Goal: Task Accomplishment & Management: Manage account settings

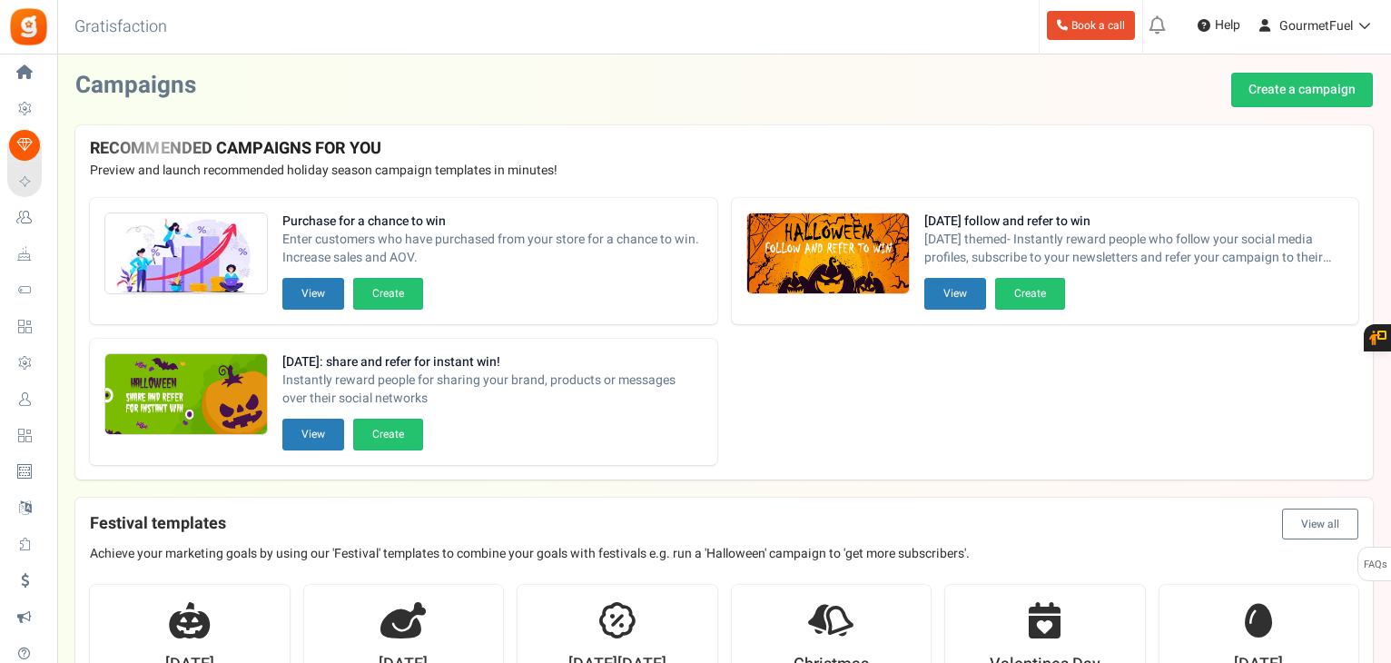
click at [0, 0] on span "Users" at bounding box center [0, 0] width 0 height 0
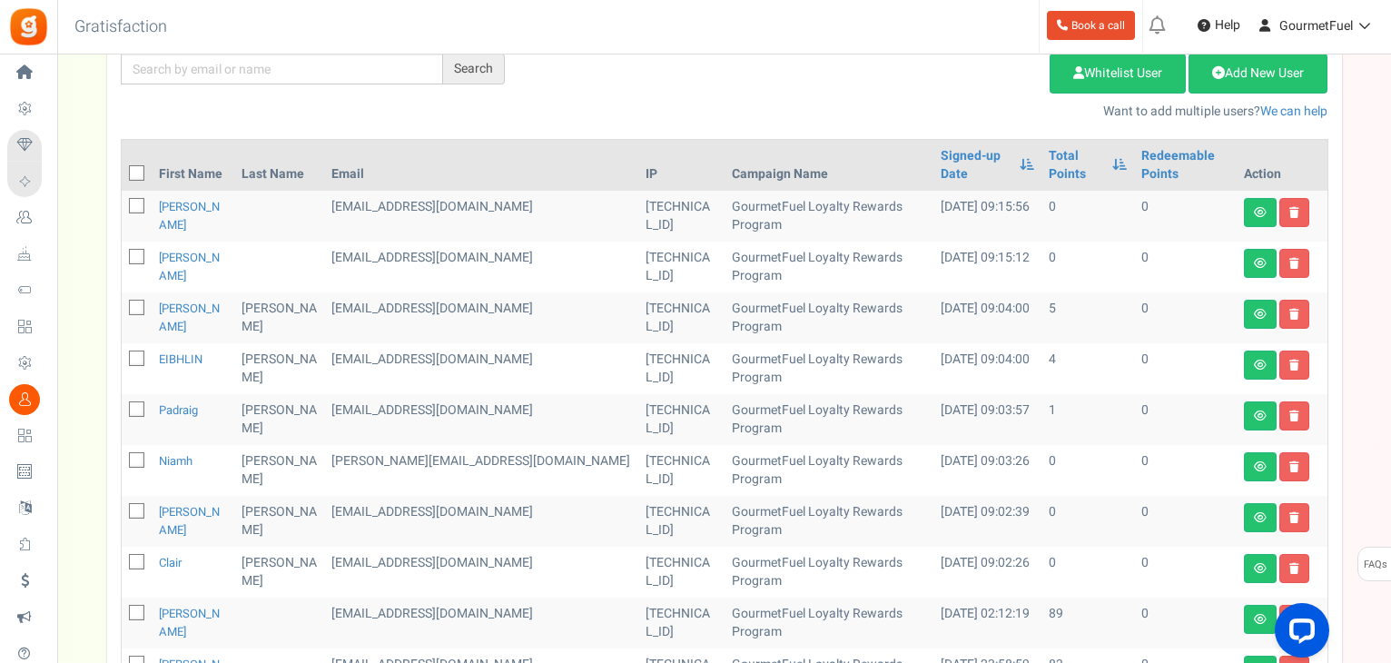
scroll to position [272, 0]
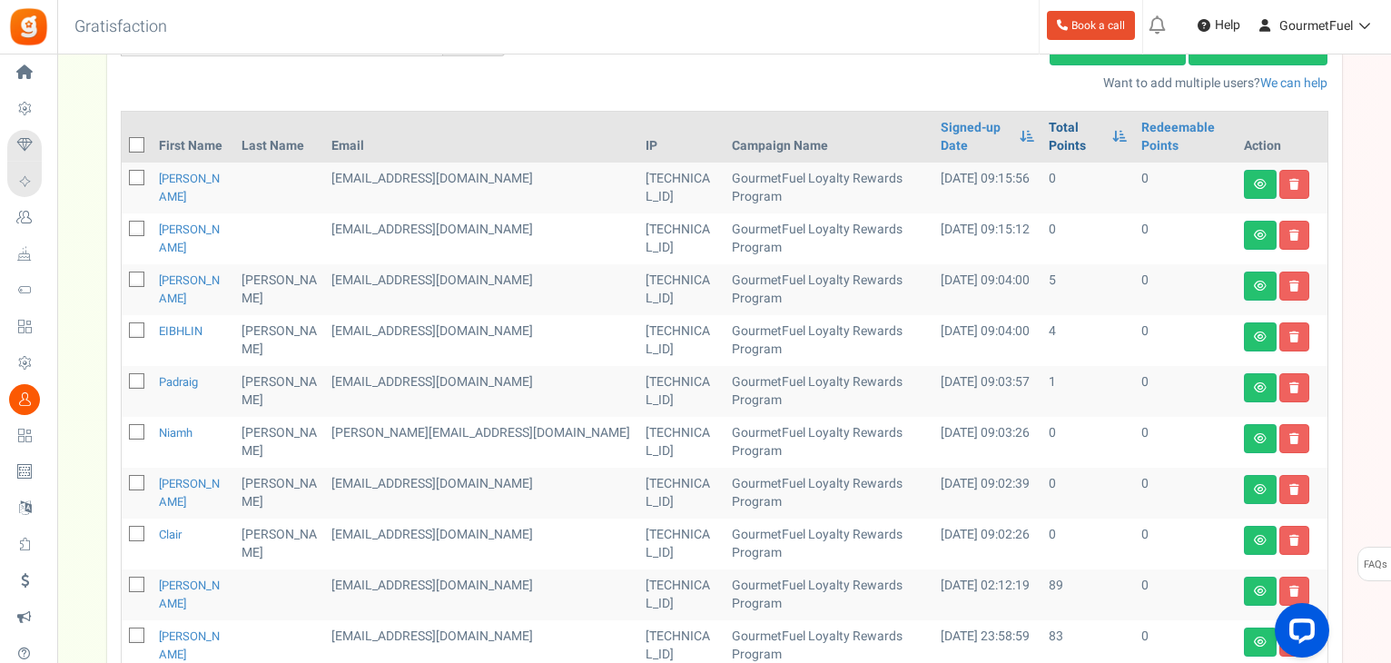
click at [1048, 143] on link "Total Points" at bounding box center [1075, 137] width 54 height 36
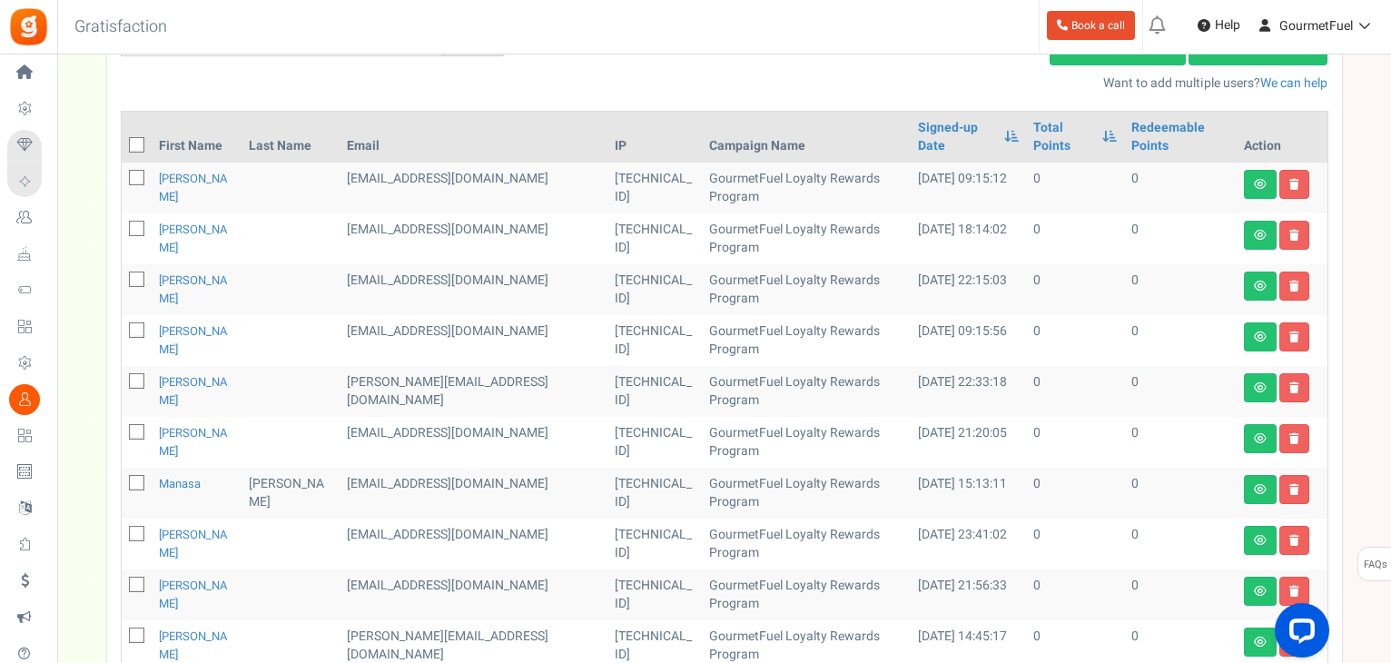
click at [137, 143] on icon at bounding box center [138, 146] width 12 height 12
click at [123, 143] on input "checkbox" at bounding box center [117, 147] width 12 height 12
checkbox input "true"
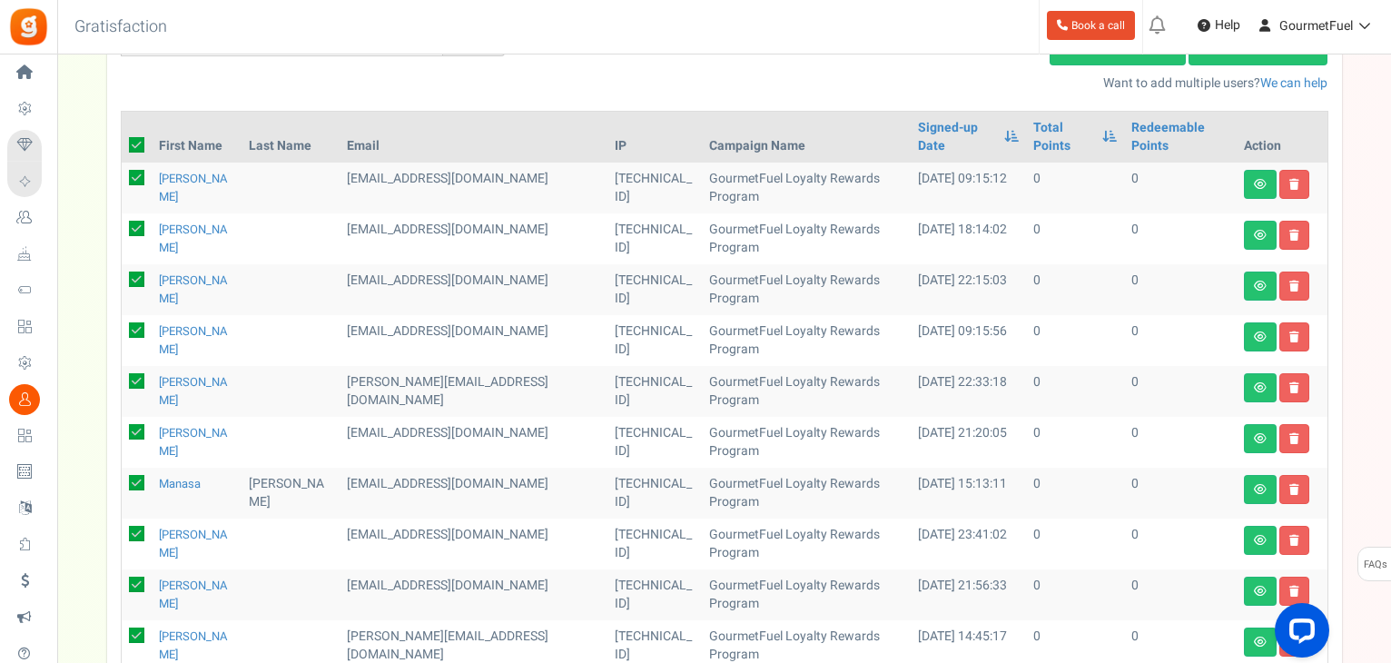
checkbox input "true"
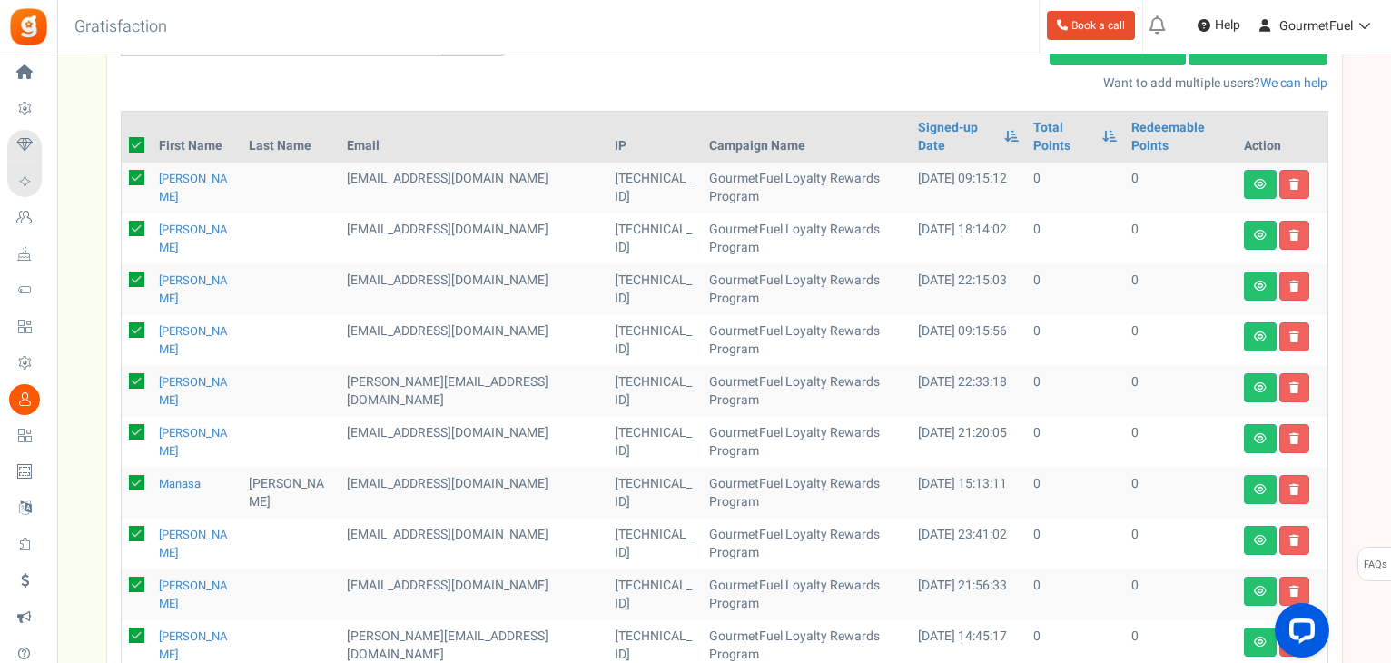
checkbox input "true"
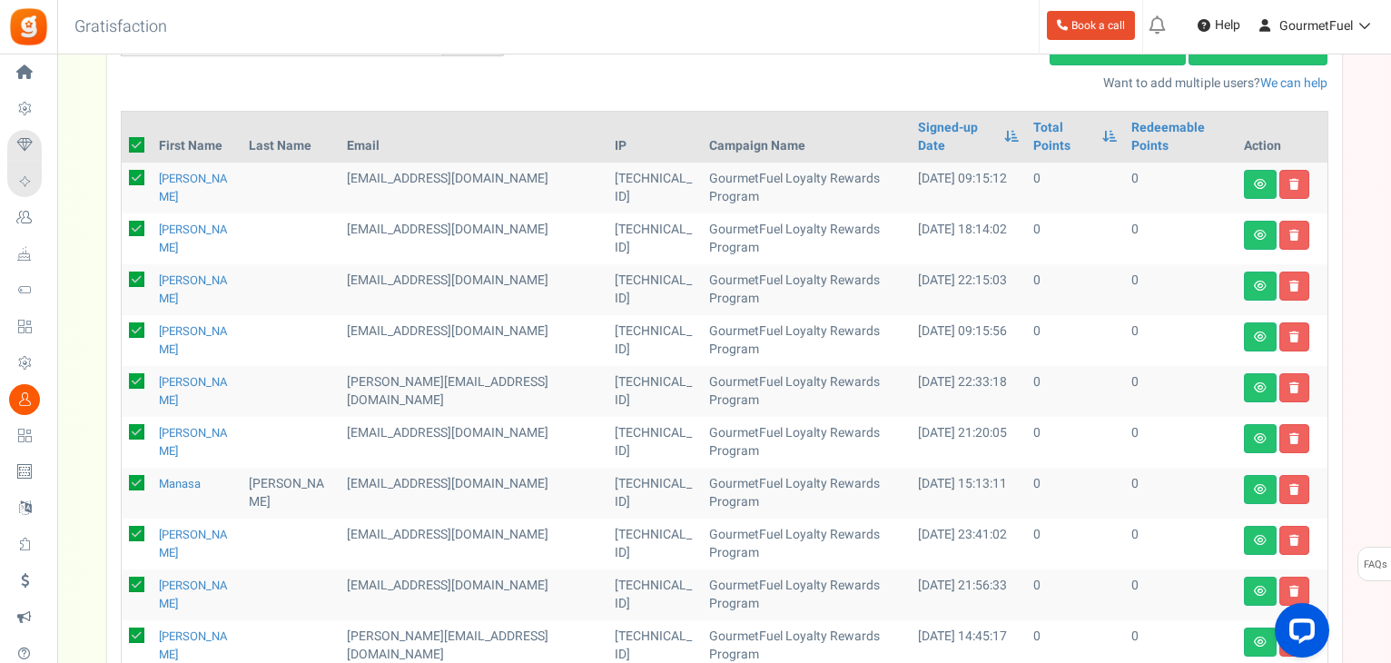
checkbox input "true"
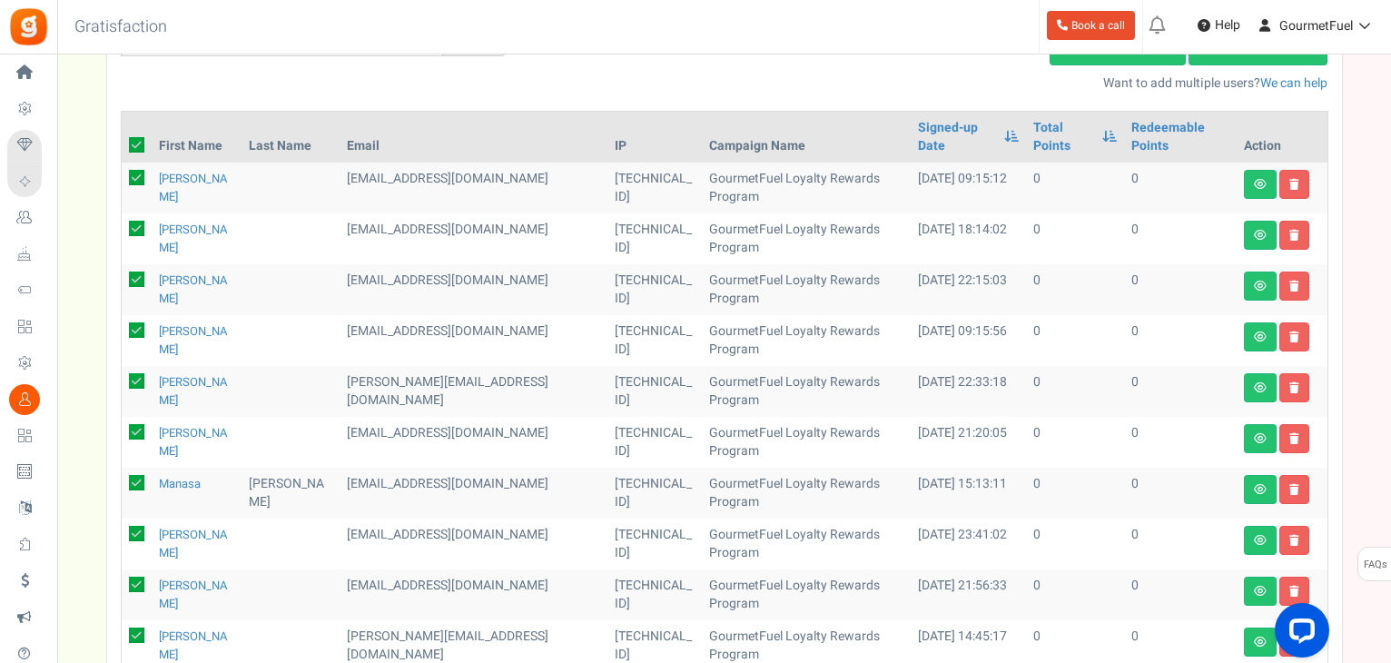
checkbox input "true"
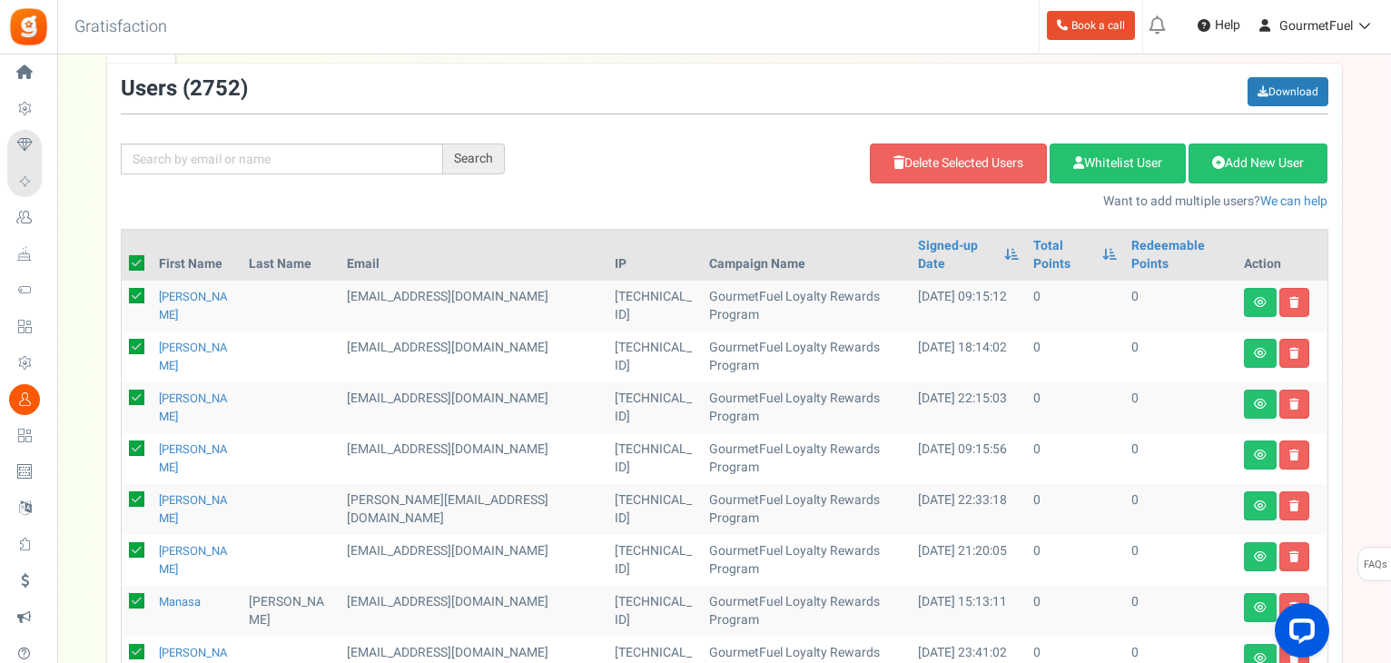
scroll to position [0, 0]
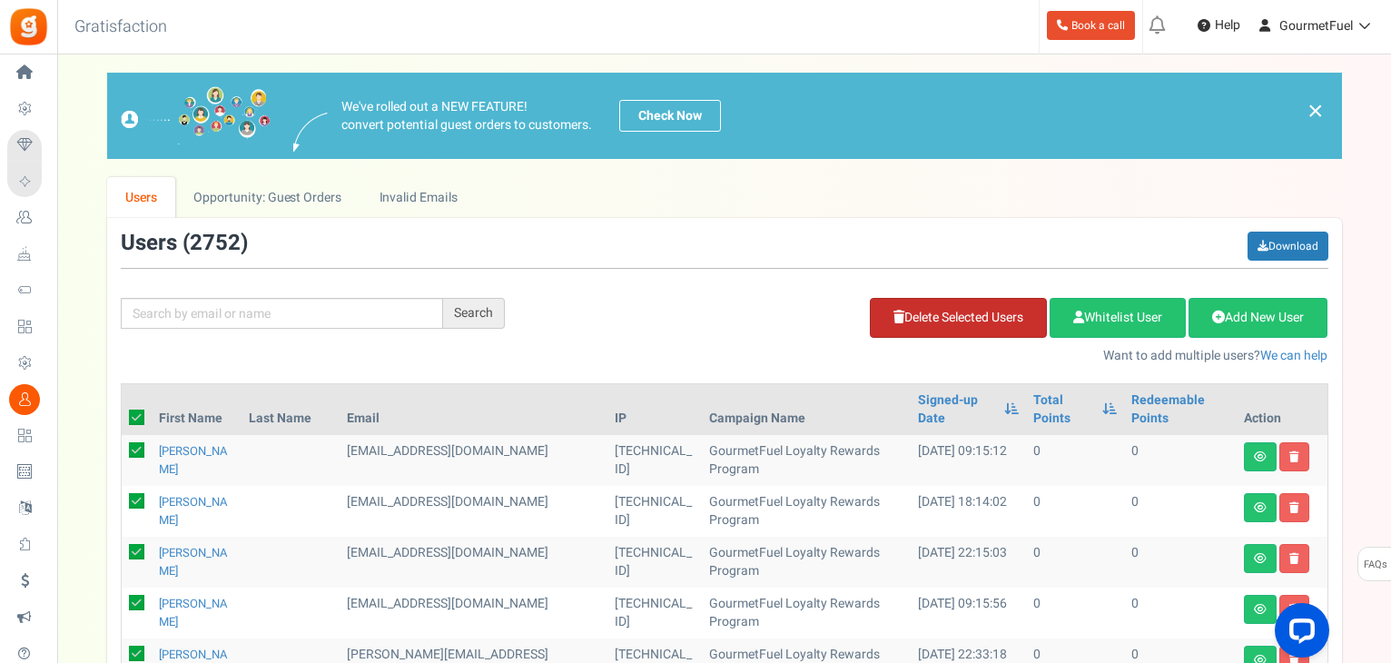
click at [977, 317] on link "Delete Selected Users" at bounding box center [958, 318] width 177 height 40
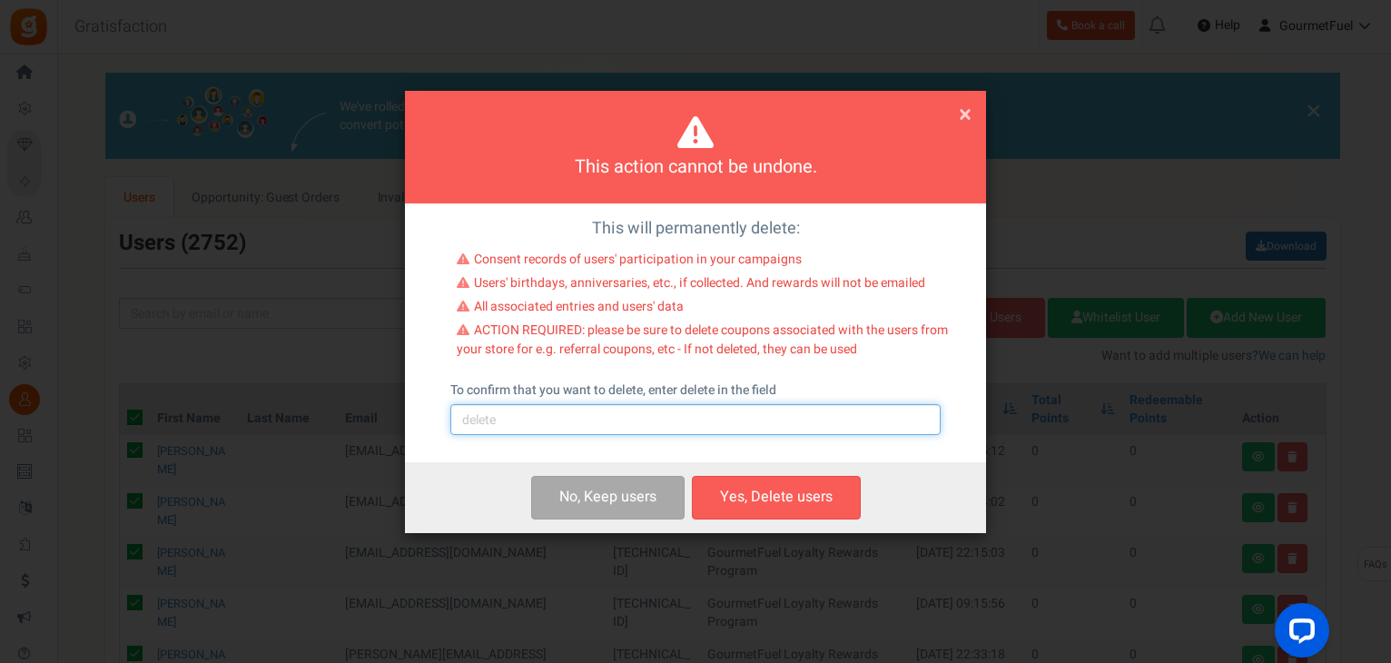
click at [595, 423] on input "text" at bounding box center [695, 419] width 490 height 31
type input "delete"
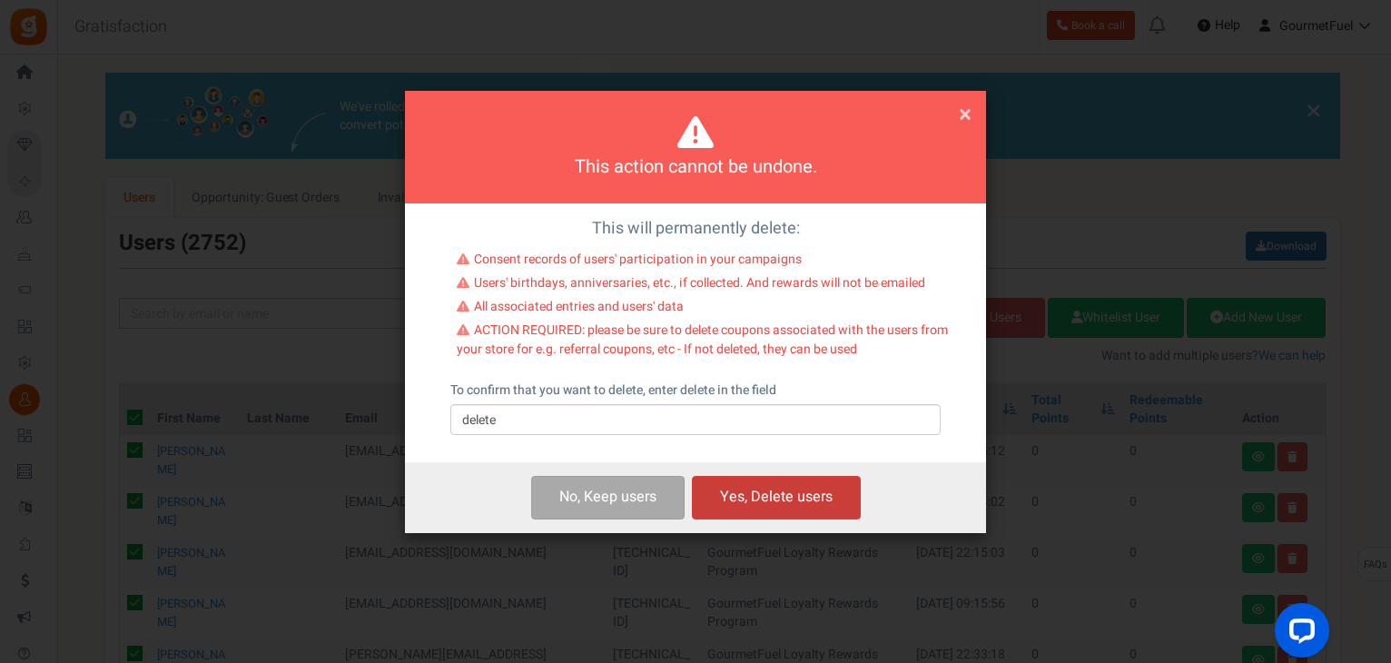
click at [765, 495] on button "Yes, Delete users" at bounding box center [776, 497] width 169 height 43
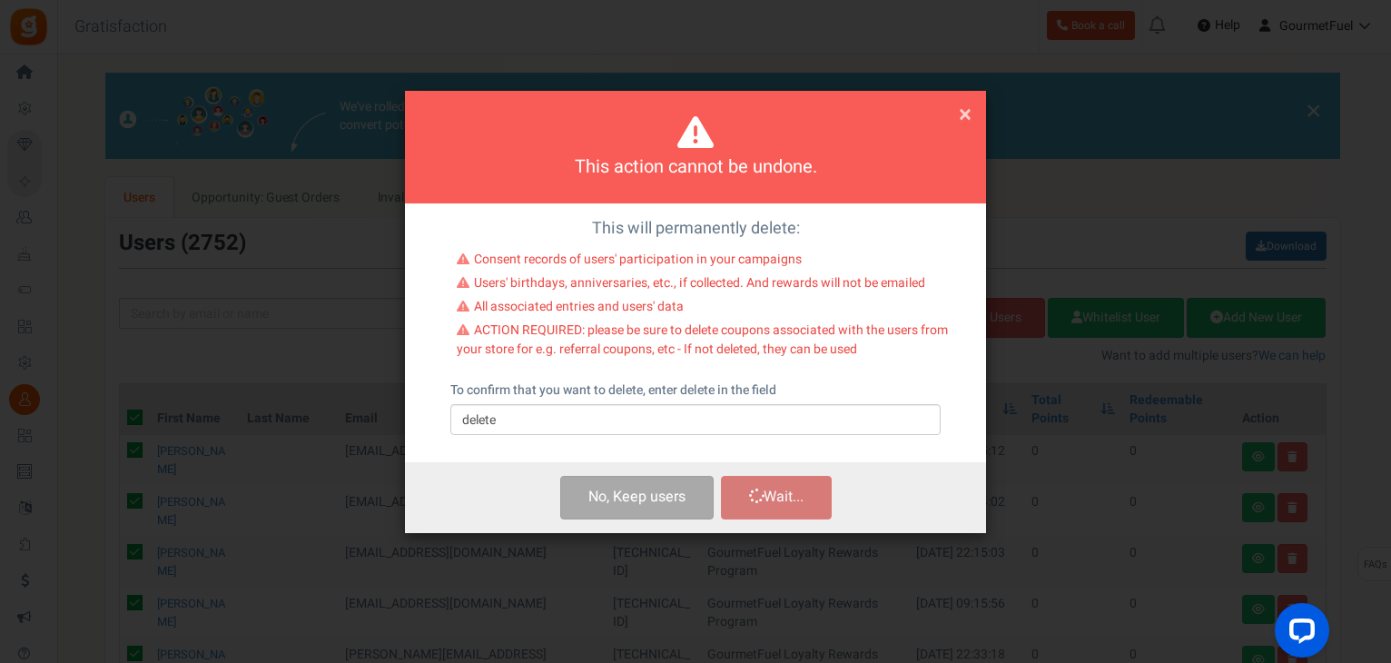
checkbox input "false"
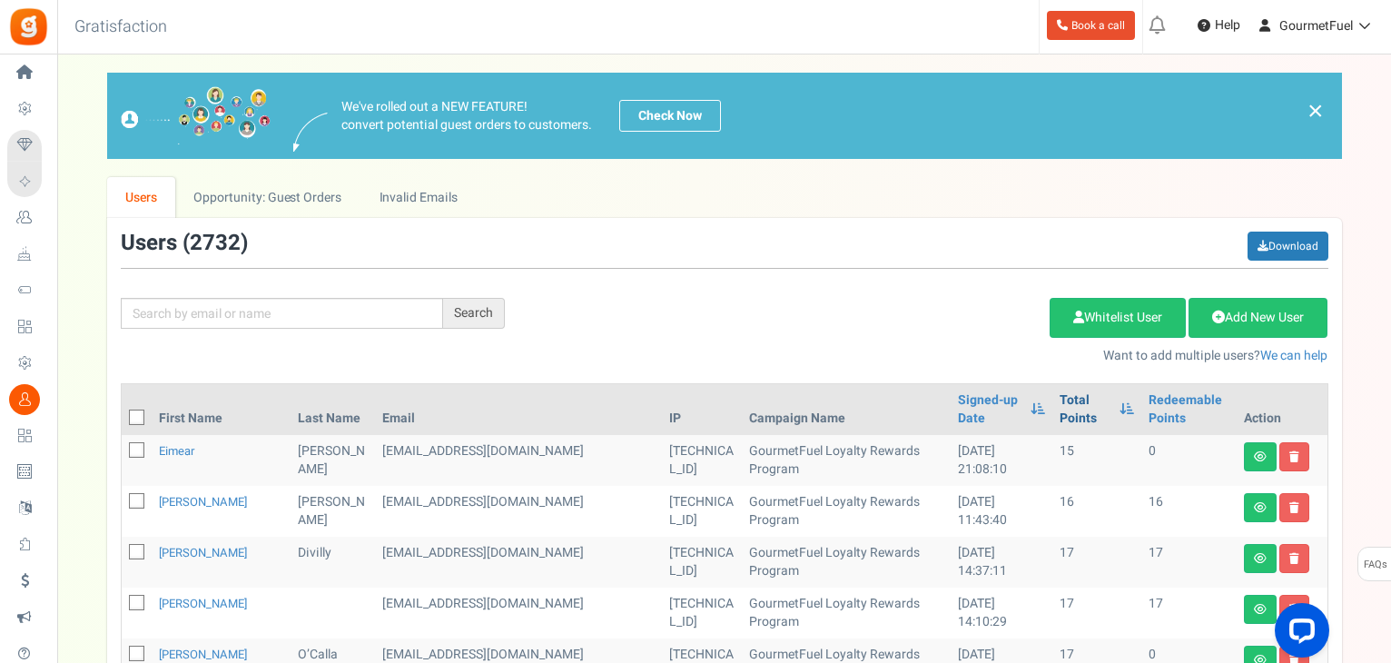
click at [1059, 401] on link "Total Points" at bounding box center [1084, 409] width 50 height 36
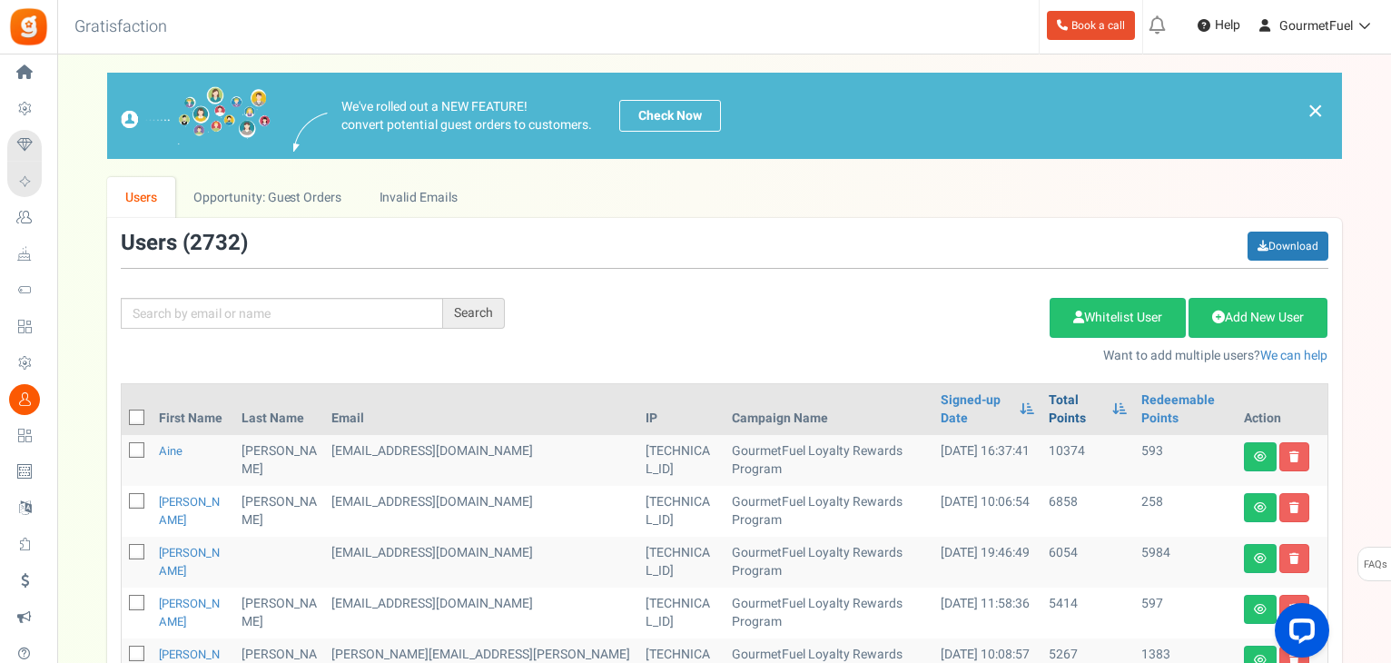
click at [1048, 401] on link "Total Points" at bounding box center [1075, 409] width 54 height 36
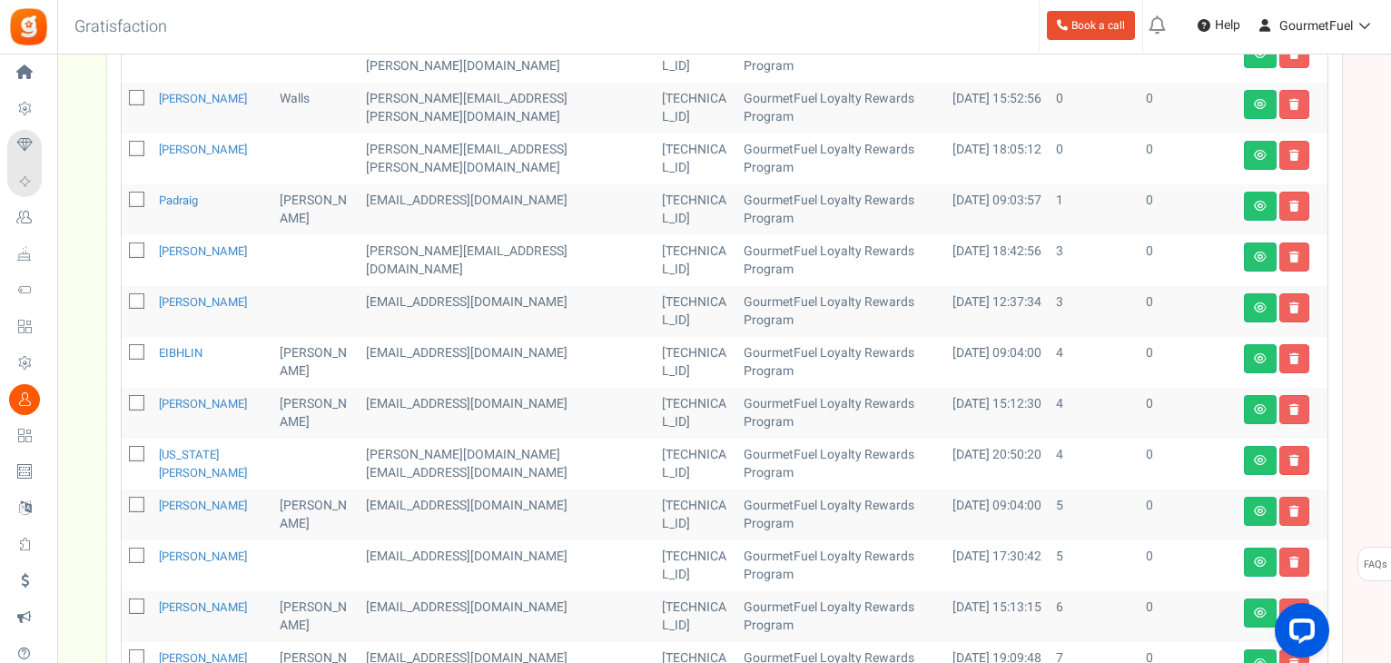
scroll to position [272, 0]
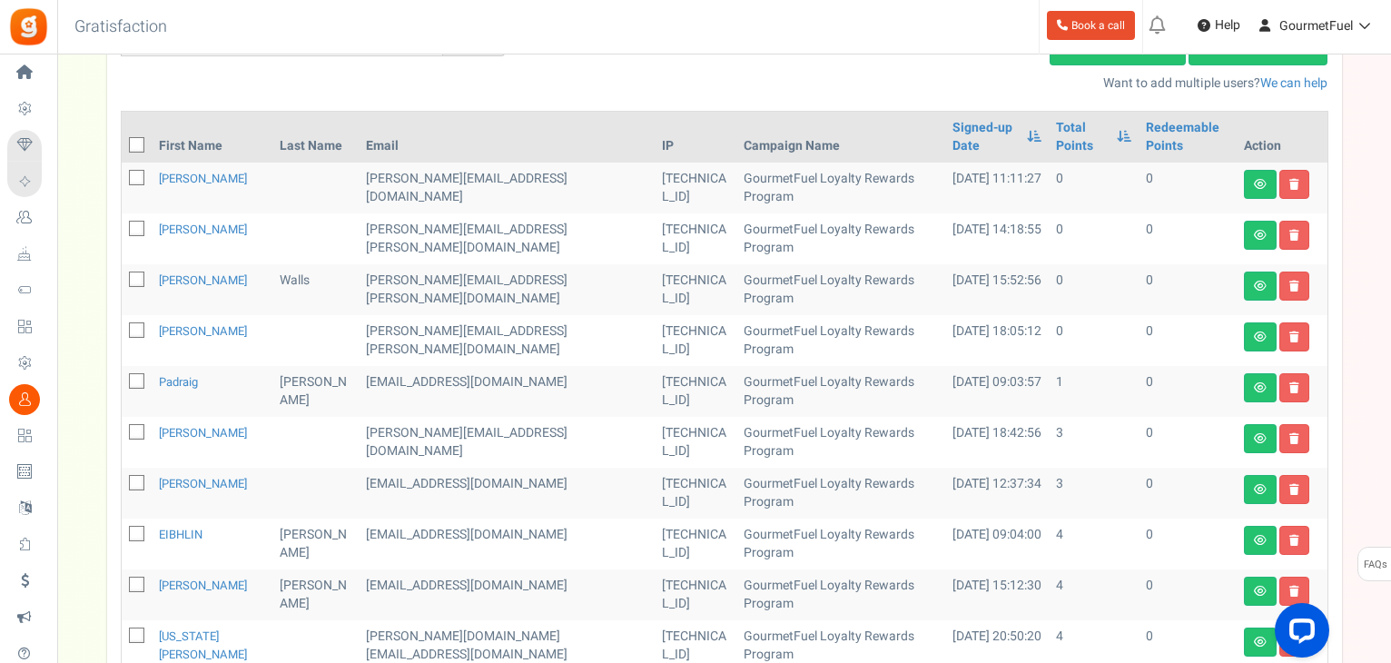
drag, startPoint x: 132, startPoint y: 310, endPoint x: 134, endPoint y: 278, distance: 31.9
click at [133, 325] on icon at bounding box center [138, 331] width 12 height 12
click at [123, 326] on input "checkbox" at bounding box center [117, 332] width 12 height 12
checkbox input "true"
click at [136, 274] on icon at bounding box center [138, 280] width 12 height 12
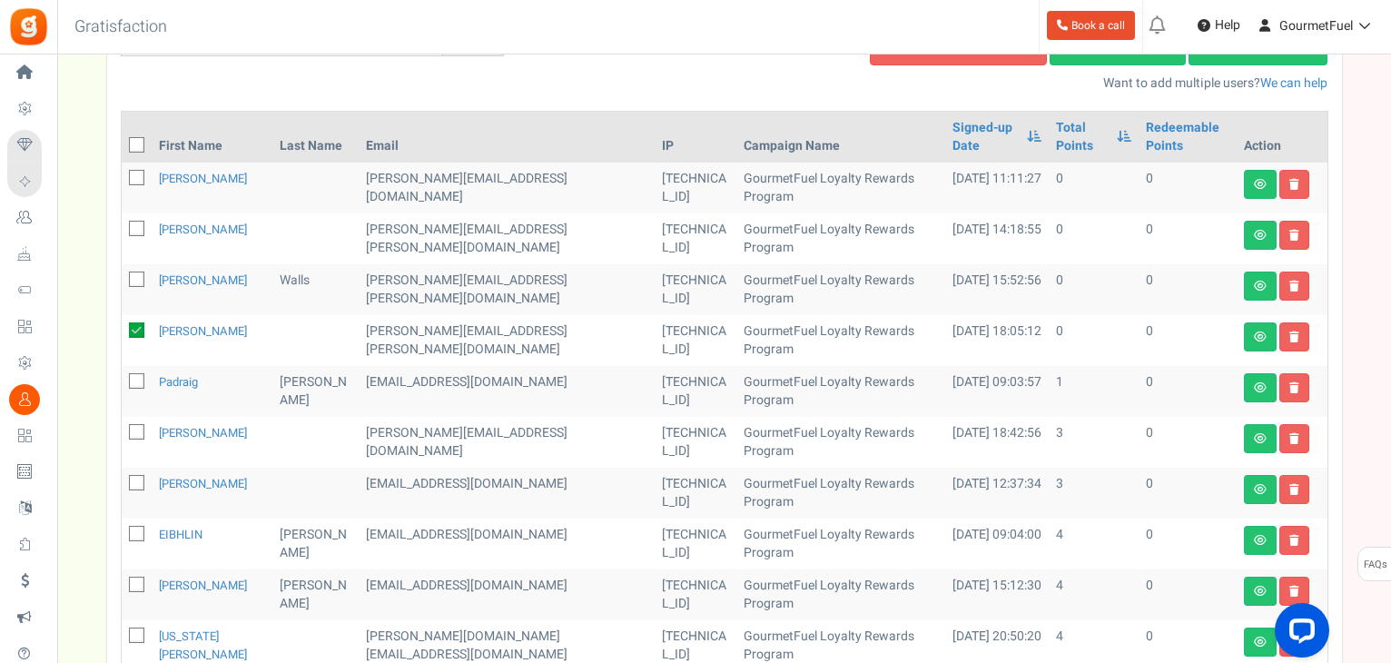
click at [123, 275] on input "checkbox" at bounding box center [117, 281] width 12 height 12
checkbox input "true"
click at [129, 221] on span at bounding box center [136, 228] width 15 height 15
click at [123, 224] on input "checkbox" at bounding box center [117, 230] width 12 height 12
checkbox input "true"
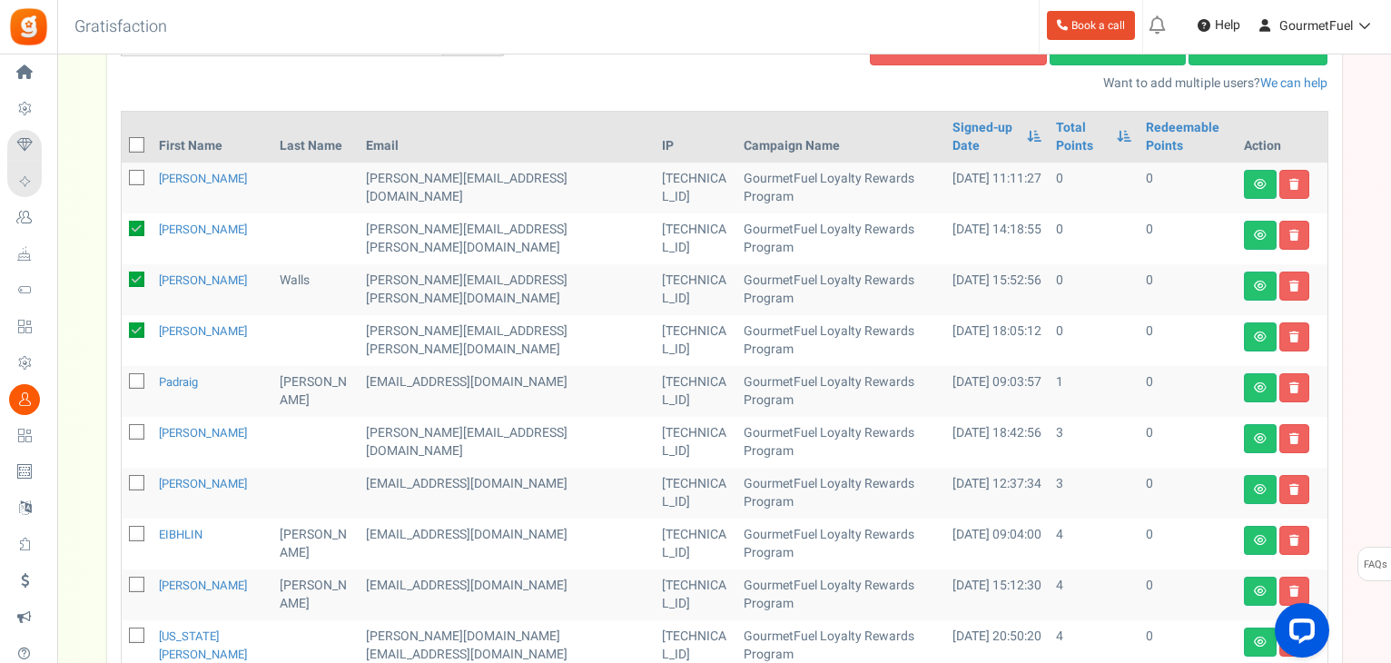
click at [135, 170] on span at bounding box center [136, 177] width 15 height 15
click at [123, 173] on input "checkbox" at bounding box center [117, 179] width 12 height 12
checkbox input "true"
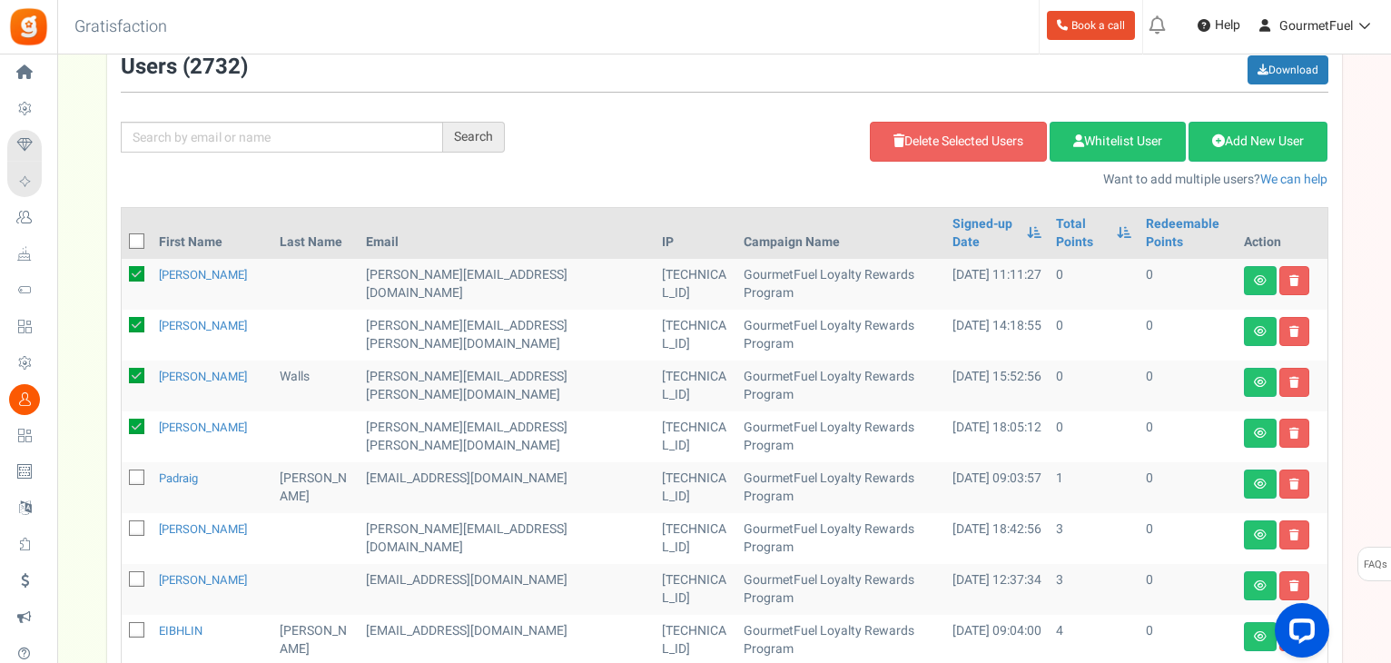
scroll to position [0, 0]
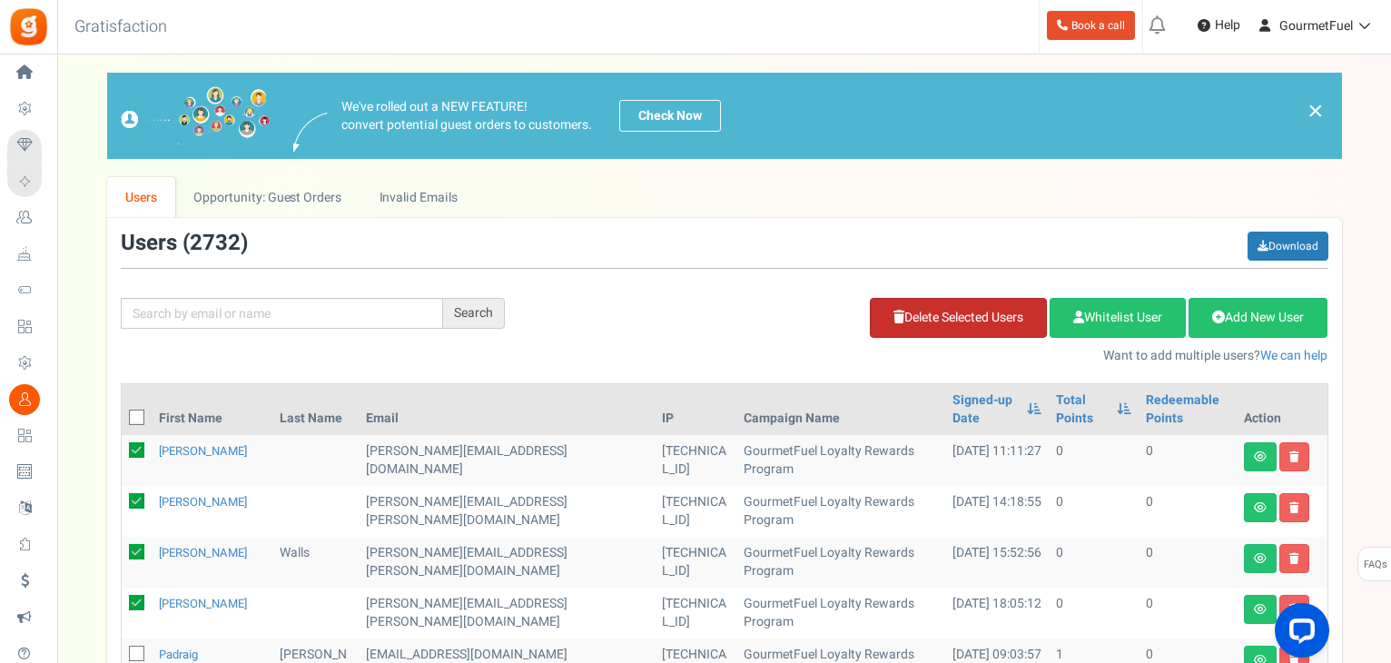
click at [945, 310] on link "Delete Selected Users" at bounding box center [958, 318] width 177 height 40
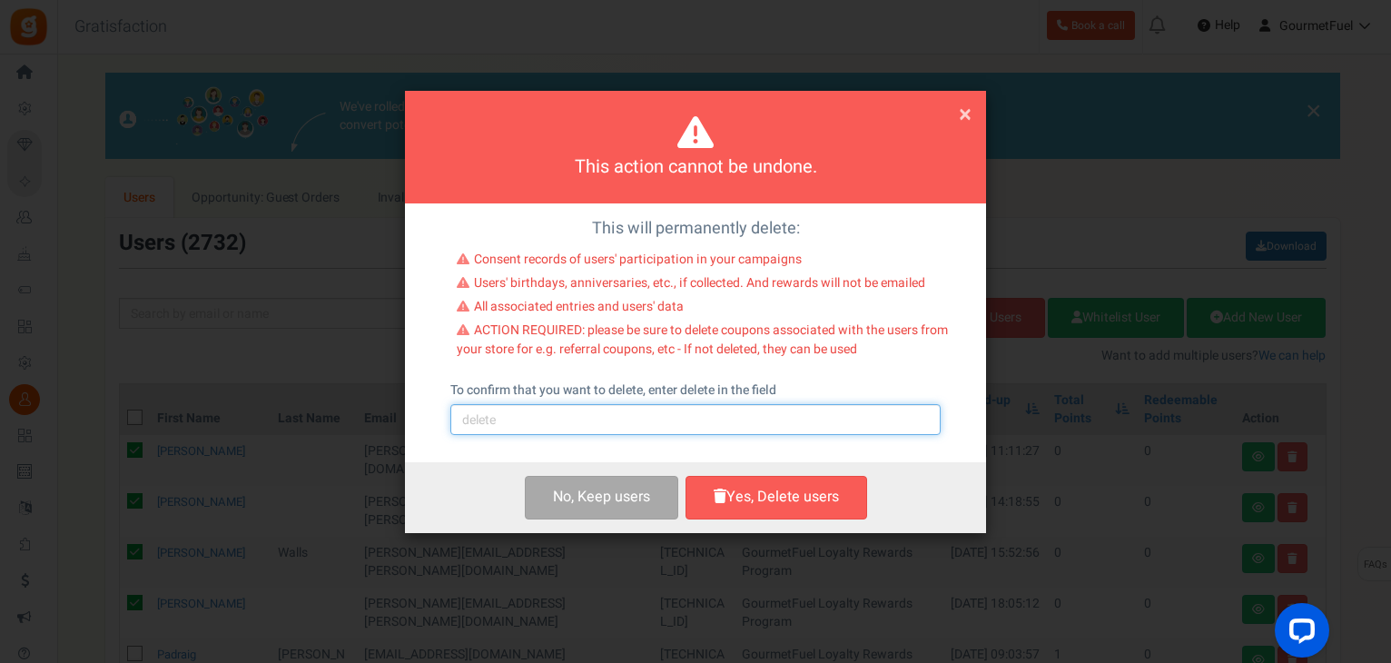
click at [650, 428] on input "text" at bounding box center [695, 419] width 490 height 31
type input "delete"
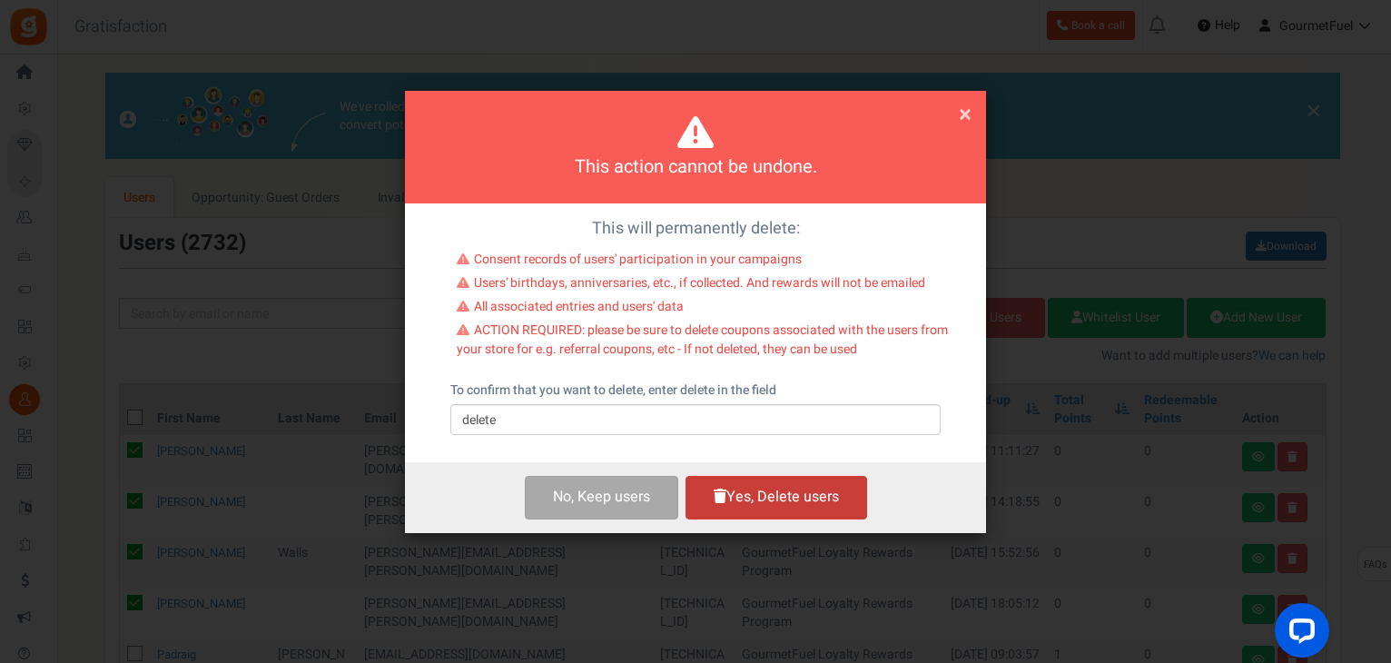
click at [786, 510] on button "Yes, Delete users" at bounding box center [776, 497] width 182 height 43
